Goal: Information Seeking & Learning: Learn about a topic

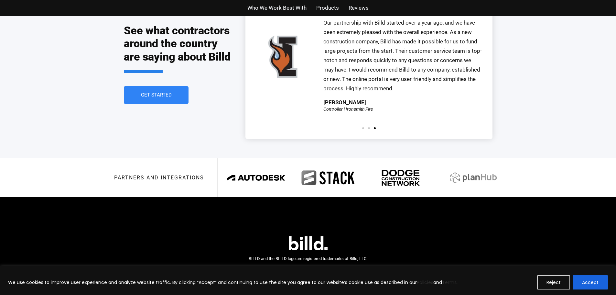
scroll to position [1483, 0]
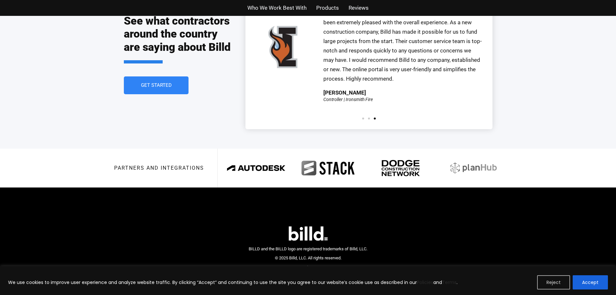
click at [555, 282] on button "Reject" at bounding box center [553, 282] width 33 height 14
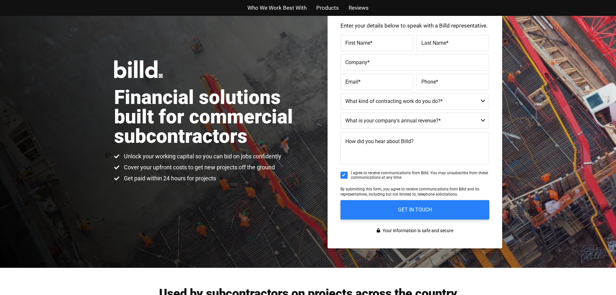
scroll to position [0, 0]
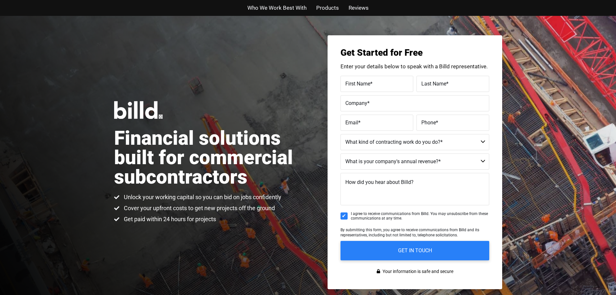
click at [332, 9] on span "Products" at bounding box center [327, 7] width 23 height 9
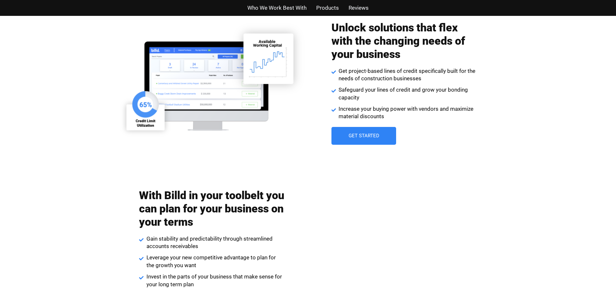
scroll to position [923, 0]
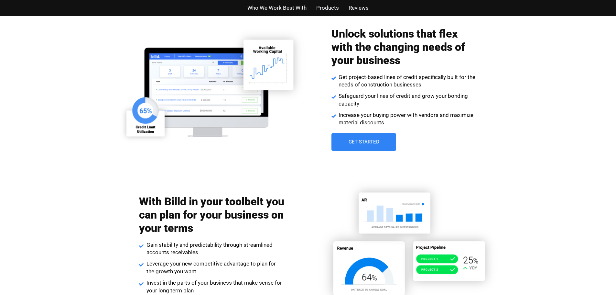
click at [293, 9] on span "Who We Work Best With" at bounding box center [276, 7] width 59 height 9
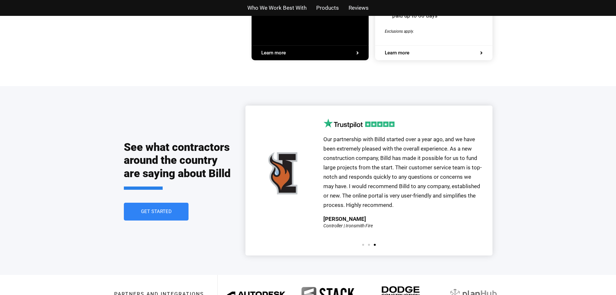
scroll to position [1354, 0]
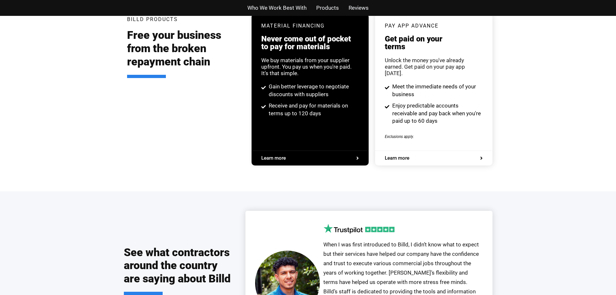
scroll to position [1246, 0]
